Goal: Check status: Check status

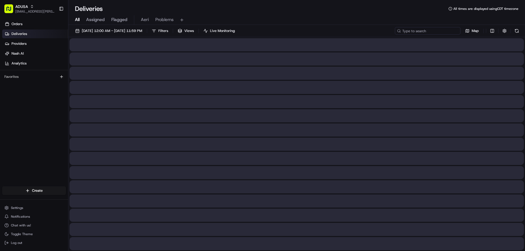
click at [440, 32] on input at bounding box center [427, 31] width 66 height 8
paste input "m705919046"
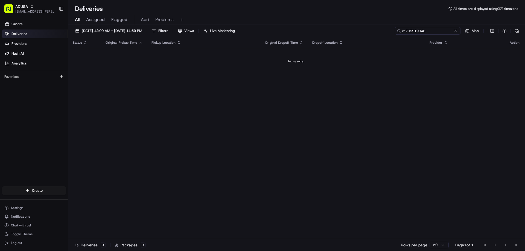
type input "m705919046"
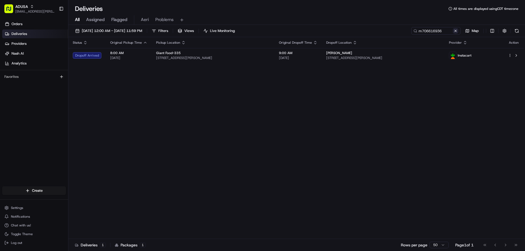
click at [455, 31] on button at bounding box center [454, 30] width 5 height 5
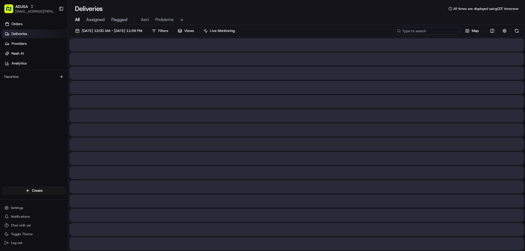
click at [441, 33] on input at bounding box center [427, 31] width 66 height 8
paste input "m709021548"
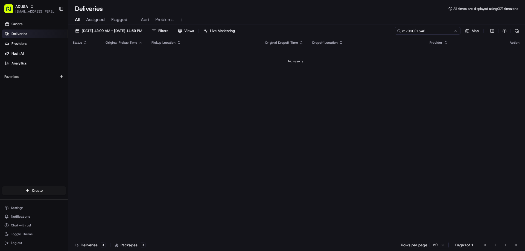
type input "m709021548"
click at [455, 31] on button at bounding box center [454, 30] width 5 height 5
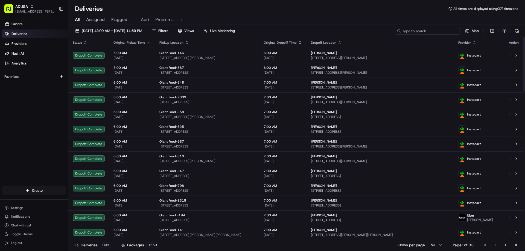
click at [438, 34] on input at bounding box center [427, 31] width 66 height 8
paste input "m699930611"
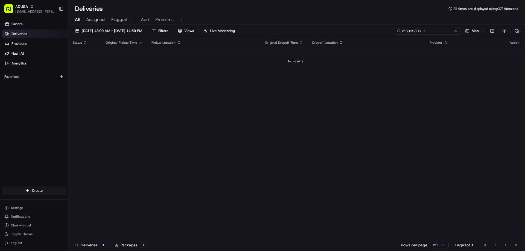
drag, startPoint x: 406, startPoint y: 30, endPoint x: 388, endPoint y: 33, distance: 18.2
click at [389, 33] on div "[DATE] 12:00 AM - [DATE] 11:59 PM Filters Views Live Monitoring m699930611 Map" at bounding box center [296, 32] width 456 height 10
type input "m699930611"
click at [286, 20] on div "All Assigned Flagged Aeri Problems" at bounding box center [296, 20] width 456 height 10
click at [454, 31] on button at bounding box center [454, 30] width 5 height 5
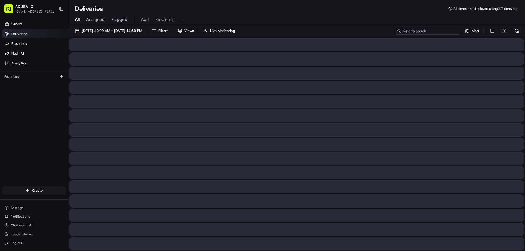
click at [434, 32] on input at bounding box center [427, 31] width 66 height 8
paste input "m699930611"
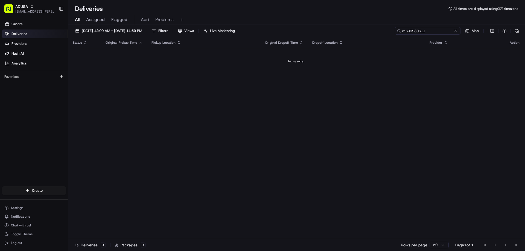
drag, startPoint x: 406, startPoint y: 33, endPoint x: 384, endPoint y: 22, distance: 24.6
click at [393, 33] on div "[DATE] 12:00 AM - [DATE] 11:59 PM Filters Views Live Monitoring m699930611 Map" at bounding box center [296, 32] width 456 height 10
type input "m699930611"
click at [458, 30] on input "m699930611" at bounding box center [427, 31] width 66 height 8
click at [456, 30] on button at bounding box center [454, 30] width 5 height 5
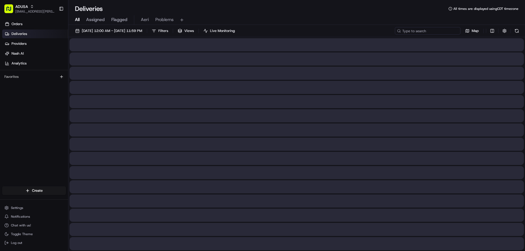
click at [445, 29] on input at bounding box center [427, 31] width 66 height 8
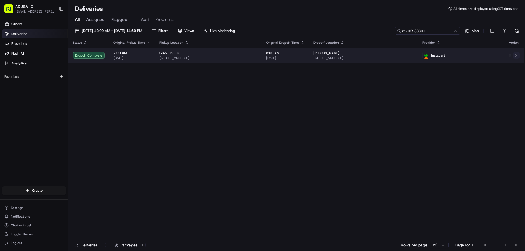
type input "m706938601"
click at [516, 54] on button at bounding box center [516, 55] width 7 height 7
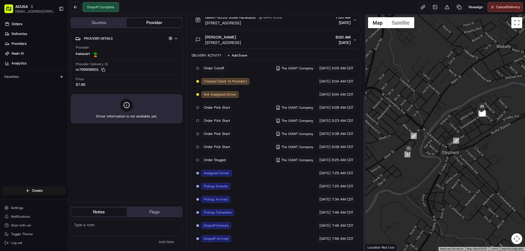
scroll to position [119, 0]
